Goal: Information Seeking & Learning: Learn about a topic

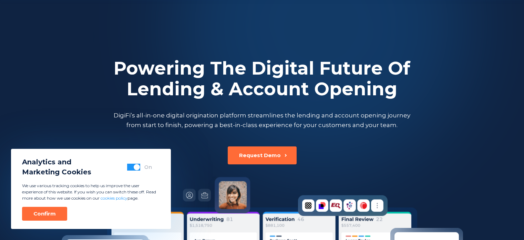
scroll to position [172, 0]
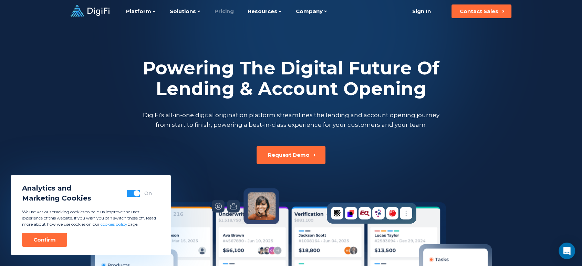
click at [223, 10] on link "Pricing" at bounding box center [224, 11] width 19 height 23
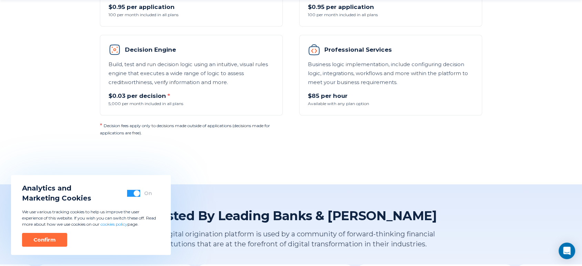
scroll to position [612, 0]
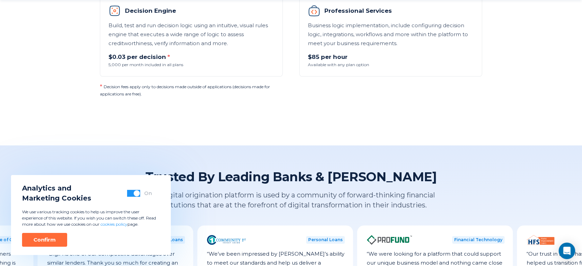
scroll to position [804, 0]
